Goal: Check status: Check status

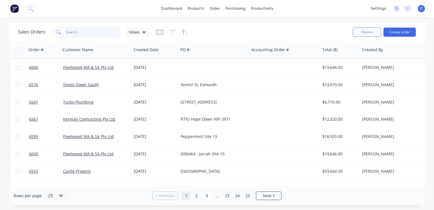
click at [93, 33] on input "text" at bounding box center [93, 31] width 55 height 11
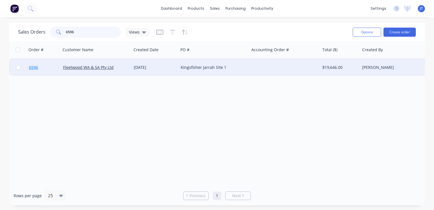
type input "6596"
click at [34, 67] on span "6596" at bounding box center [33, 68] width 9 height 6
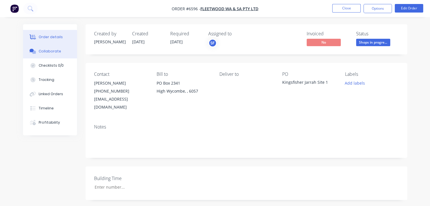
click at [49, 52] on div "Collaborate" at bounding box center [50, 51] width 22 height 5
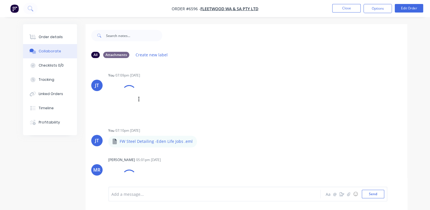
scroll to position [71, 0]
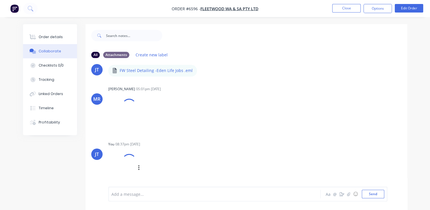
click at [123, 160] on div at bounding box center [129, 161] width 20 height 20
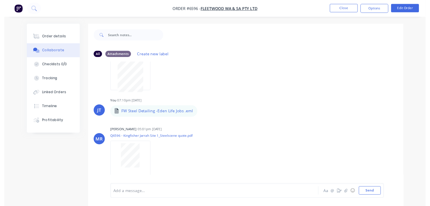
scroll to position [0, 0]
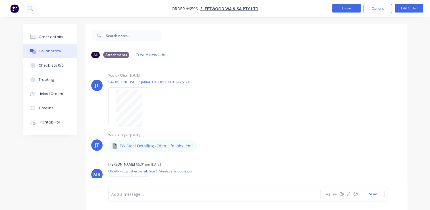
click at [342, 7] on button "Close" at bounding box center [346, 8] width 28 height 9
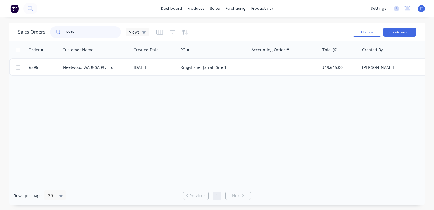
drag, startPoint x: 80, startPoint y: 32, endPoint x: 50, endPoint y: 32, distance: 29.6
click at [50, 32] on div "6596" at bounding box center [85, 31] width 71 height 11
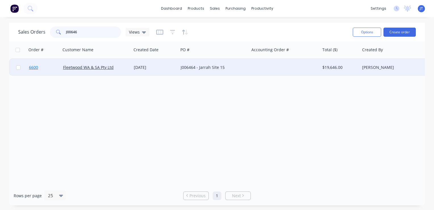
type input "J00646"
click at [35, 68] on span "6600" at bounding box center [33, 68] width 9 height 6
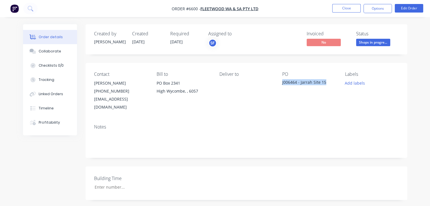
drag, startPoint x: 327, startPoint y: 82, endPoint x: 281, endPoint y: 80, distance: 46.9
click at [281, 80] on div "Contact Giuliano Famiano (08) 9281 7580 giulianof@fleetwood.com.au Bill to PO B…" at bounding box center [247, 91] width 322 height 57
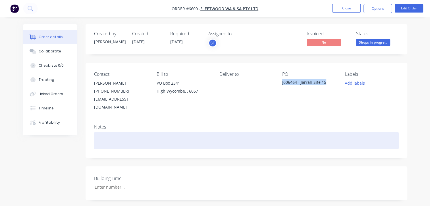
copy div "J006464 - Jarrah Site 15"
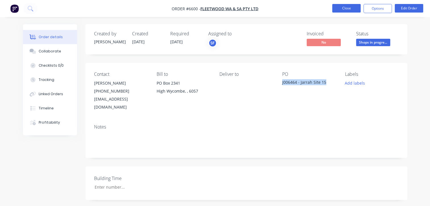
click at [346, 11] on button "Close" at bounding box center [346, 8] width 28 height 9
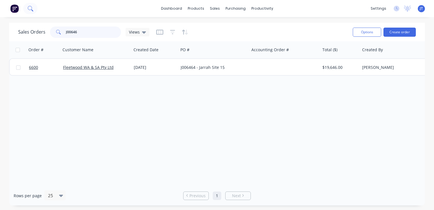
drag, startPoint x: 85, startPoint y: 33, endPoint x: 36, endPoint y: 10, distance: 53.9
click at [33, 27] on div "Sales Orders J00646 Views" at bounding box center [83, 31] width 131 height 11
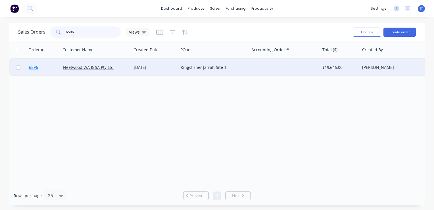
type input "6596"
click at [34, 68] on span "6596" at bounding box center [33, 68] width 9 height 6
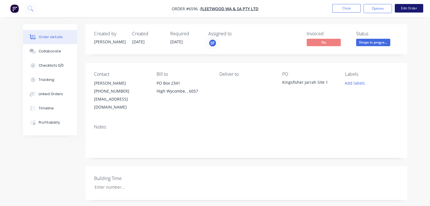
click at [403, 8] on button "Edit Order" at bounding box center [409, 8] width 28 height 9
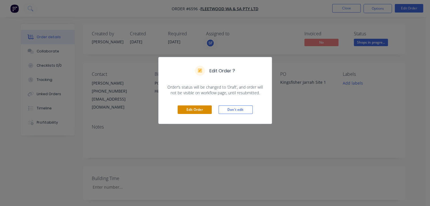
click at [191, 106] on button "Edit Order" at bounding box center [195, 109] width 34 height 9
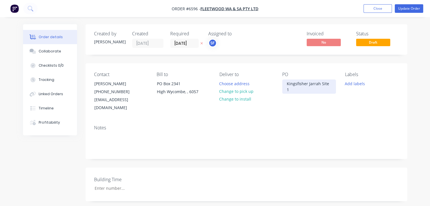
drag, startPoint x: 333, startPoint y: 84, endPoint x: 255, endPoint y: 80, distance: 77.4
click at [255, 80] on div "Contact Giuliano Famiano (08) 9281 7580 giulianof@fleetwood.com.au Bill to PO B…" at bounding box center [247, 91] width 322 height 57
paste div
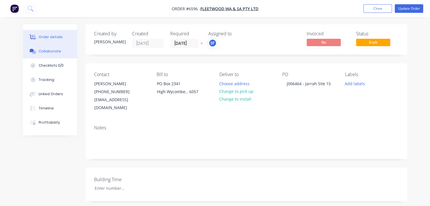
click at [60, 48] on button "Collaborate" at bounding box center [50, 51] width 54 height 14
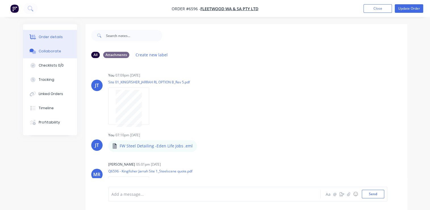
click at [57, 37] on div "Order details" at bounding box center [51, 36] width 24 height 5
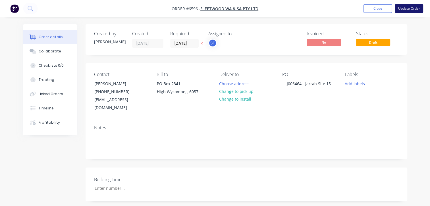
click at [409, 10] on button "Update Order" at bounding box center [409, 8] width 28 height 9
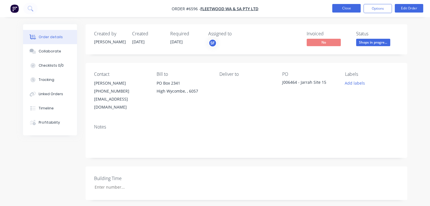
click at [350, 9] on button "Close" at bounding box center [346, 8] width 28 height 9
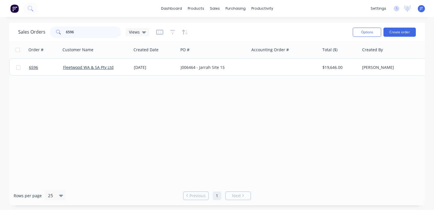
click at [89, 35] on input "6596" at bounding box center [93, 31] width 55 height 11
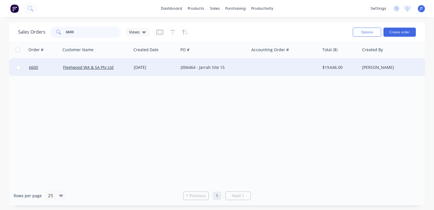
type input "6600"
click at [18, 66] on input "checkbox" at bounding box center [18, 67] width 4 height 4
checkbox input "true"
click at [257, 69] on button "Archive" at bounding box center [277, 70] width 57 height 11
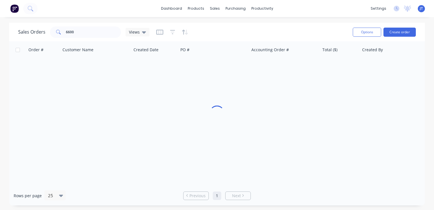
checkbox input "false"
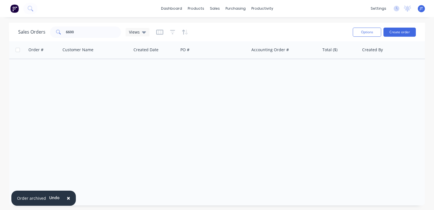
drag, startPoint x: 304, startPoint y: 134, endPoint x: 307, endPoint y: 134, distance: 2.9
click at [304, 134] on div "Order # Customer Name Created Date PO # Accounting Order # Total ($) Created By…" at bounding box center [217, 113] width 416 height 144
click at [354, 153] on div "Order # Customer Name Created Date PO # Accounting Order # Total ($) Created By…" at bounding box center [217, 113] width 416 height 144
click at [409, 88] on div "Order # Customer Name Created Date PO # Accounting Order # Total ($) Created By…" at bounding box center [217, 113] width 416 height 144
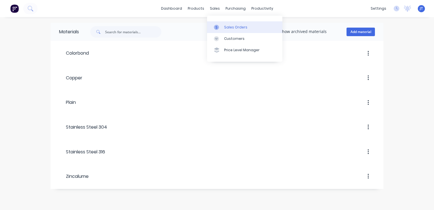
click at [231, 28] on div "Sales Orders" at bounding box center [235, 27] width 23 height 5
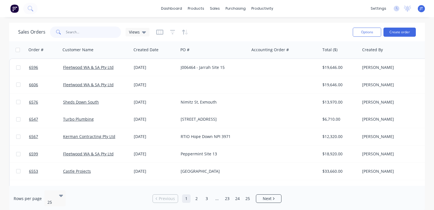
click at [86, 31] on input "text" at bounding box center [93, 31] width 55 height 11
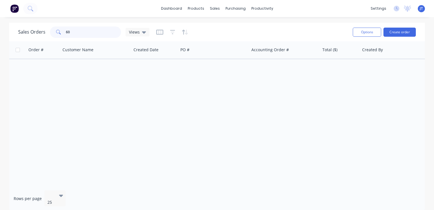
type input "6"
type input "j"
type input "J"
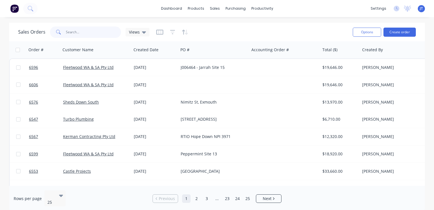
click at [93, 33] on input "text" at bounding box center [93, 31] width 55 height 11
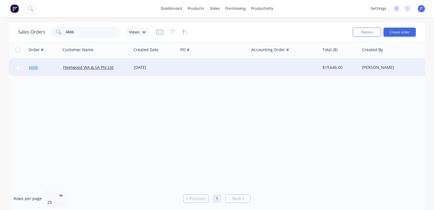
type input "6606"
click at [35, 66] on span "6606" at bounding box center [33, 68] width 9 height 6
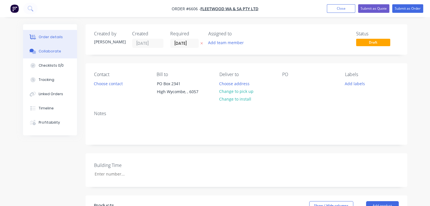
click at [53, 54] on button "Collaborate" at bounding box center [50, 51] width 54 height 14
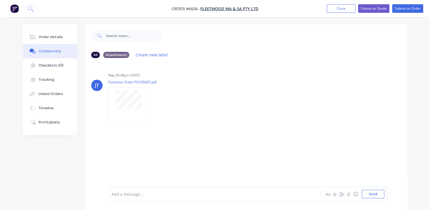
click at [270, 55] on div "All Attachments Create new label" at bounding box center [246, 55] width 310 height 8
click at [257, 76] on div "You 08:48pm [DATE]" at bounding box center [196, 75] width 177 height 5
drag, startPoint x: 244, startPoint y: 130, endPoint x: 248, endPoint y: 130, distance: 3.7
click at [244, 130] on div "JT You 08:48pm [DATE] Purchase Order PO258087.pdf Labels Download Delete" at bounding box center [247, 125] width 322 height 124
